Goal: Task Accomplishment & Management: Manage account settings

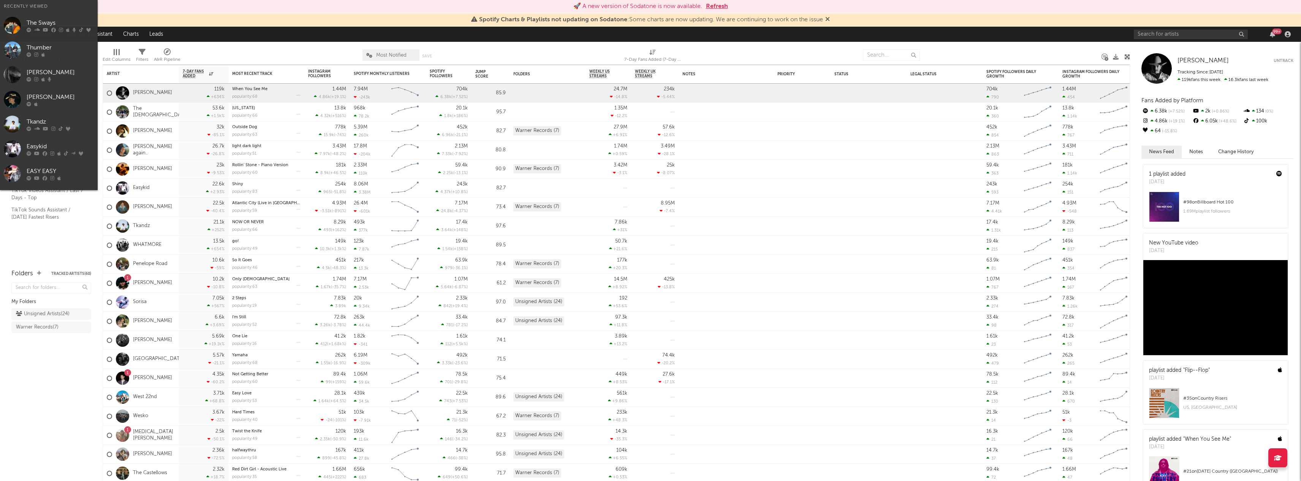
click at [1201, 38] on input "text" at bounding box center [1191, 35] width 114 height 10
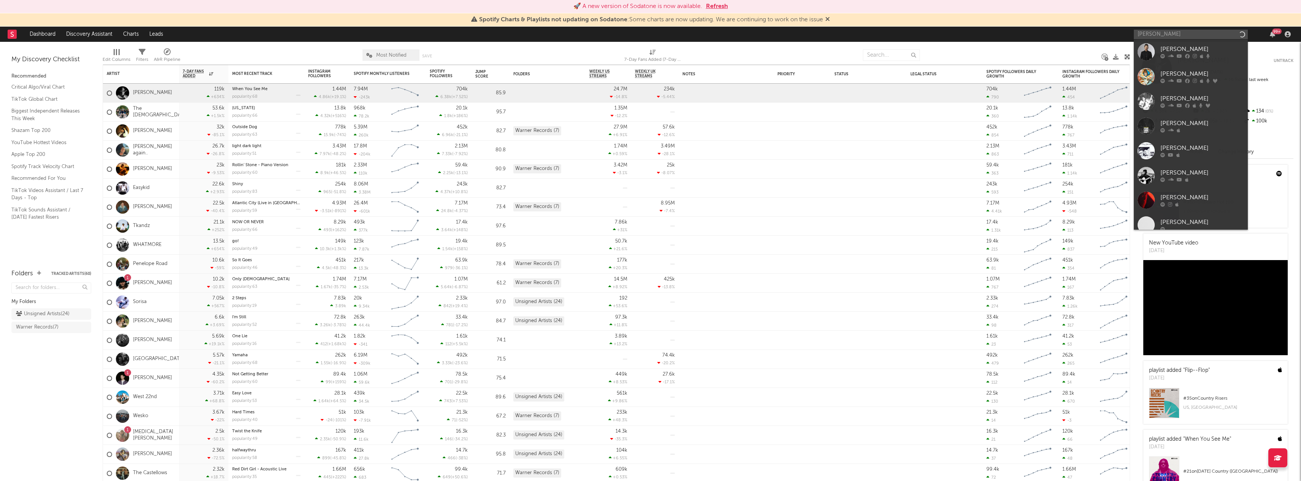
type input "[PERSON_NAME]"
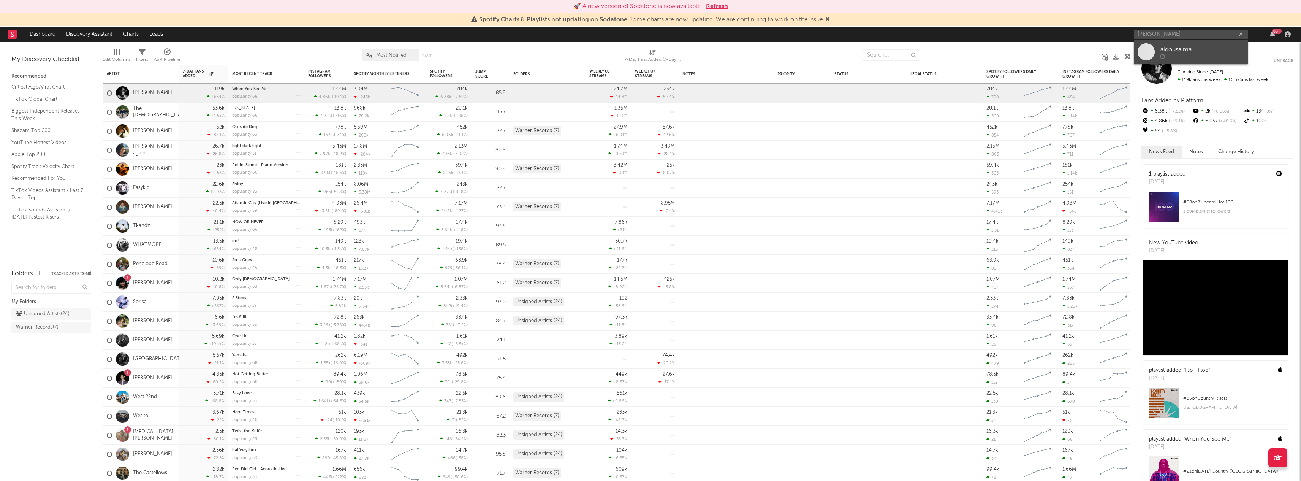
click at [1193, 49] on div "aldousalma" at bounding box center [1203, 49] width 84 height 9
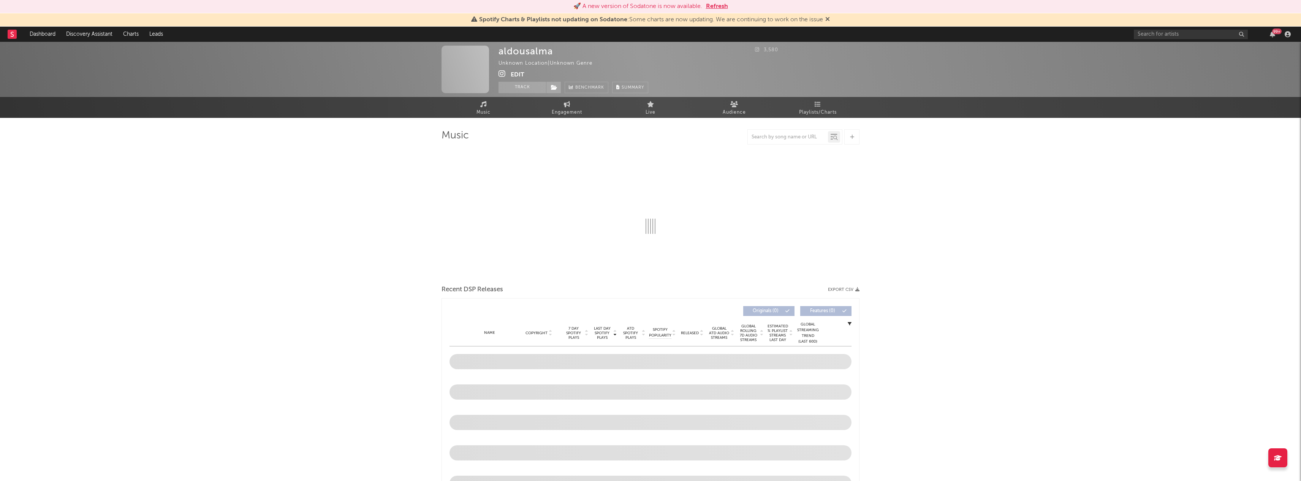
select select "1w"
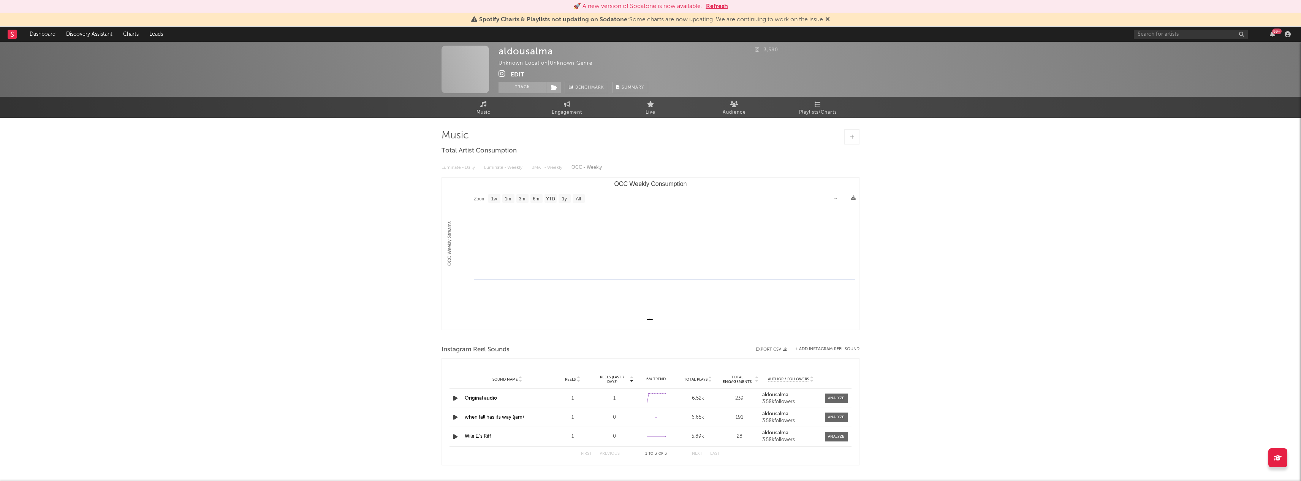
click at [513, 72] on button "Edit" at bounding box center [518, 75] width 14 height 10
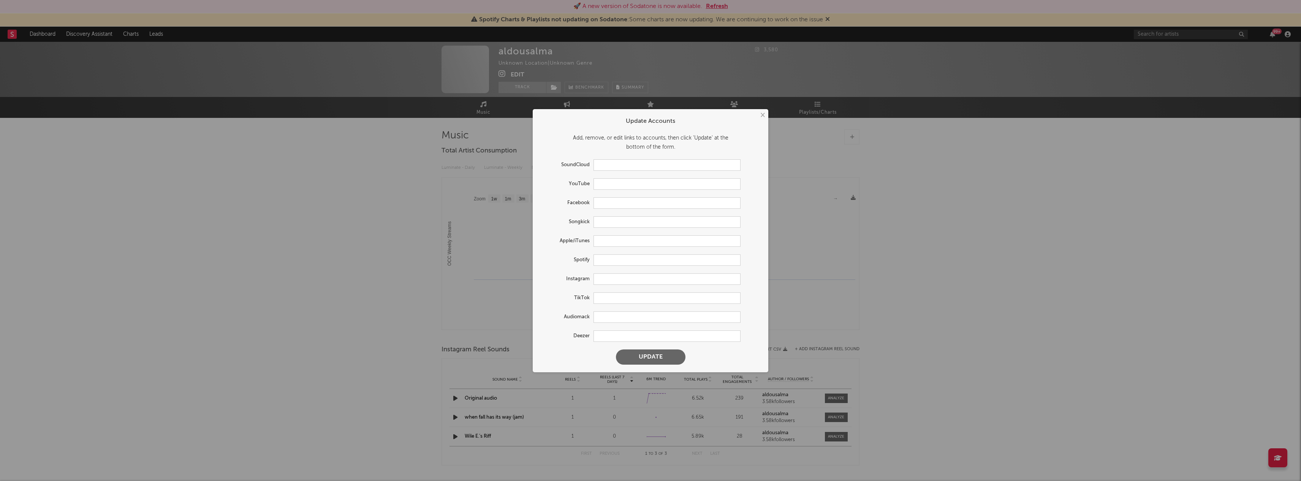
type input "[URL][DOMAIN_NAME]"
click at [626, 168] on input "text" at bounding box center [667, 164] width 147 height 11
click at [682, 180] on input "text" at bounding box center [667, 183] width 147 height 11
paste input "[URL][DOMAIN_NAME]"
type input "[URL][DOMAIN_NAME]"
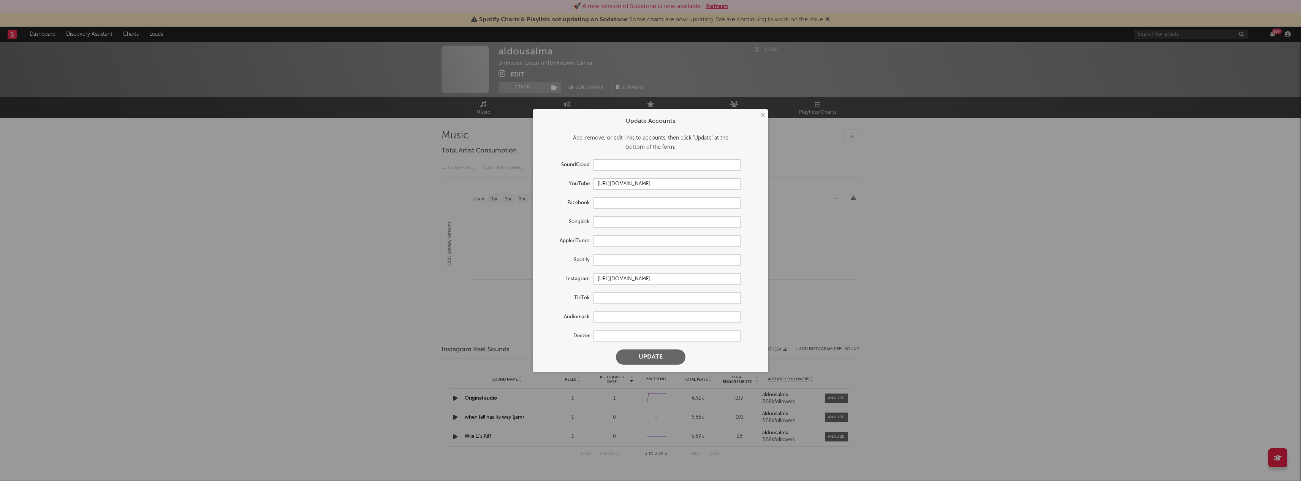
click at [673, 360] on button "Update" at bounding box center [651, 356] width 70 height 15
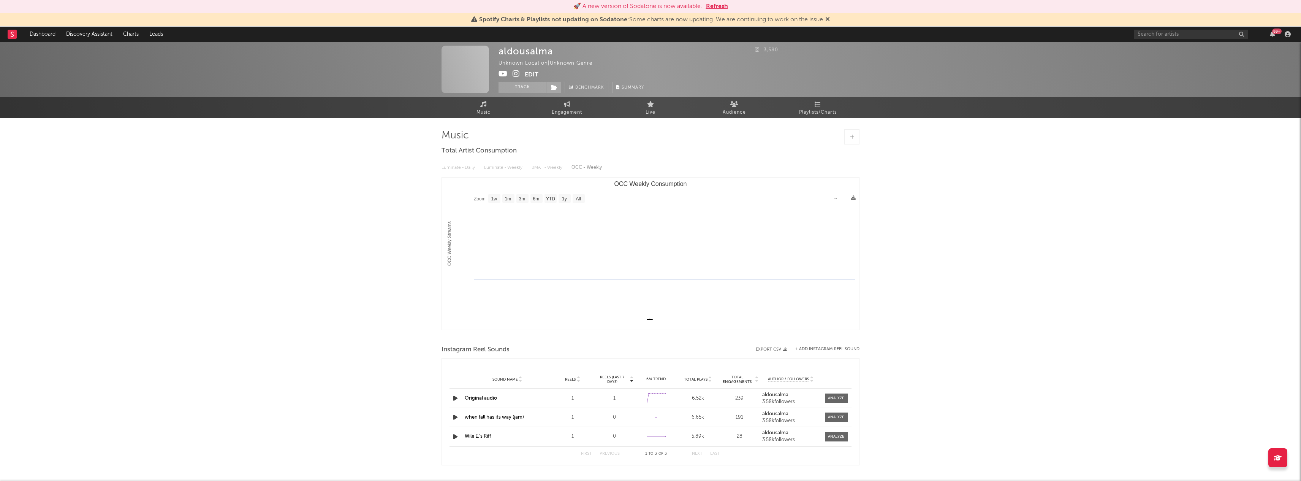
select select "1w"
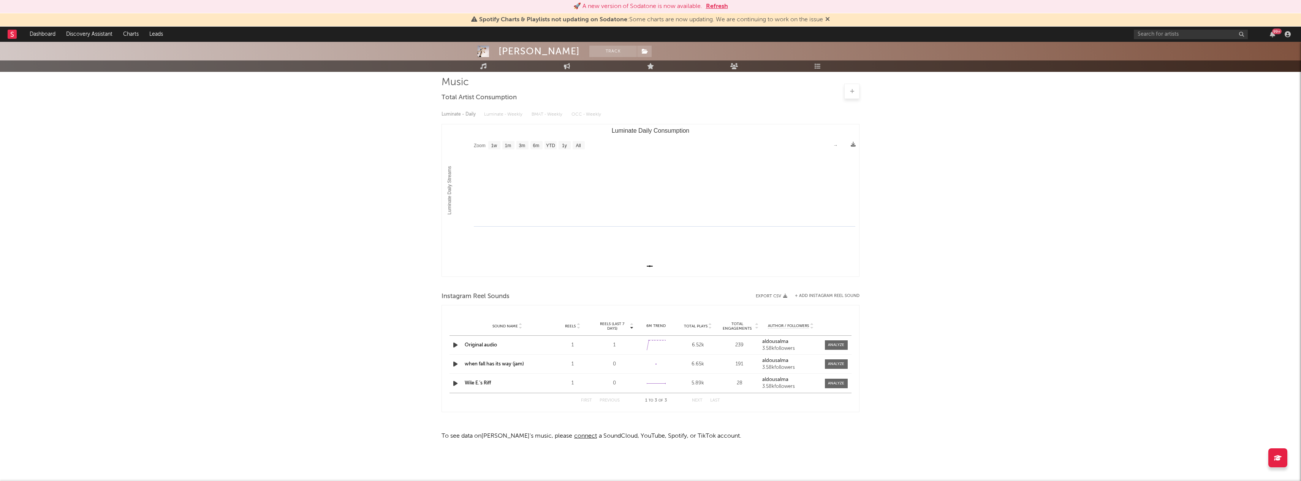
scroll to position [53, 0]
click at [453, 342] on icon "button" at bounding box center [456, 345] width 8 height 10
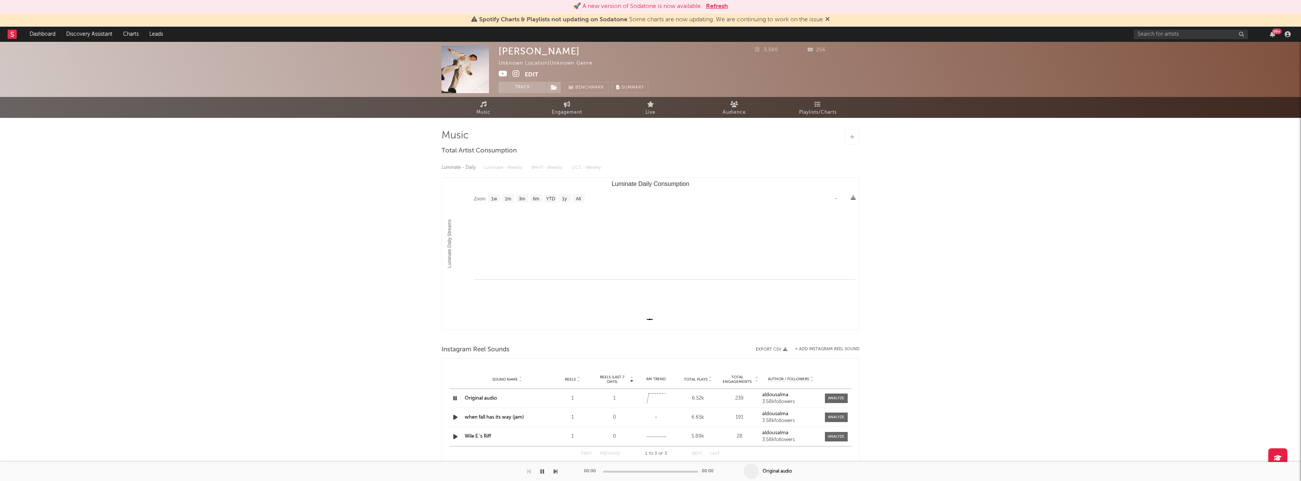
scroll to position [0, 0]
click at [553, 107] on link "Engagement" at bounding box center [567, 107] width 84 height 21
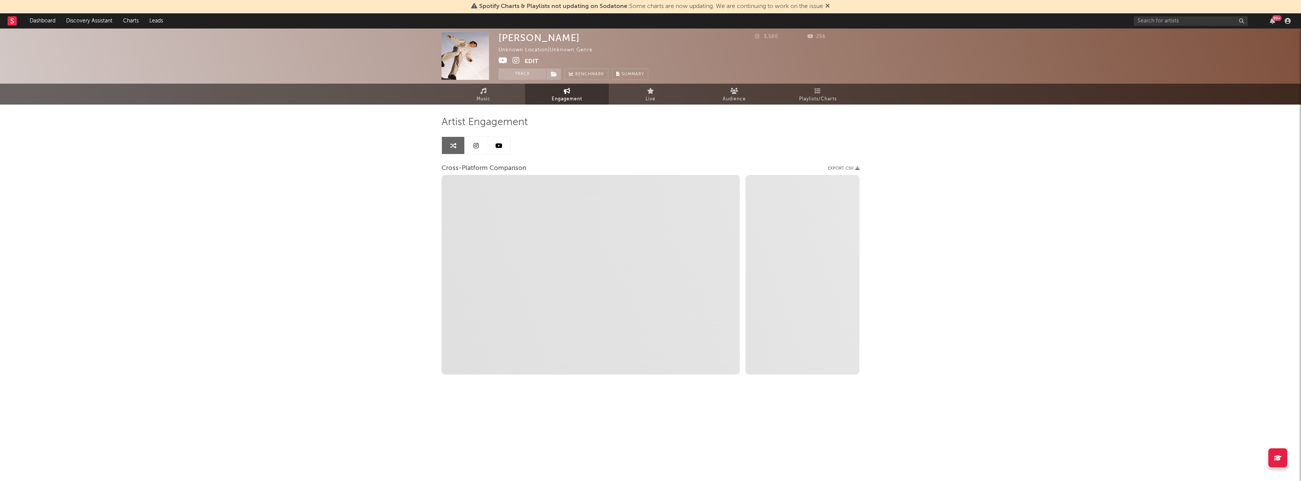
select select "1w"
select select "1m"
